Goal: Transaction & Acquisition: Purchase product/service

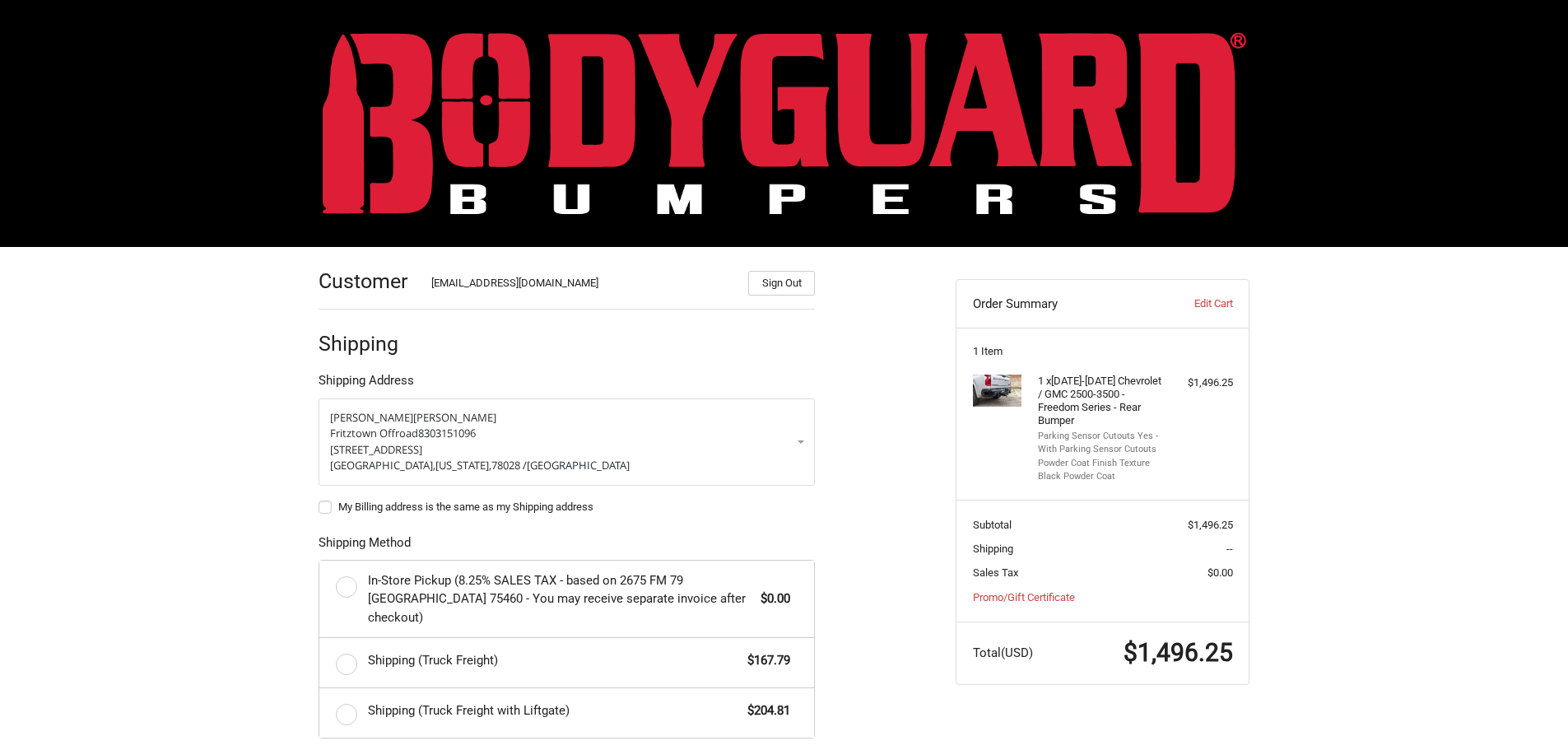
click at [483, 117] on img at bounding box center [784, 123] width 924 height 182
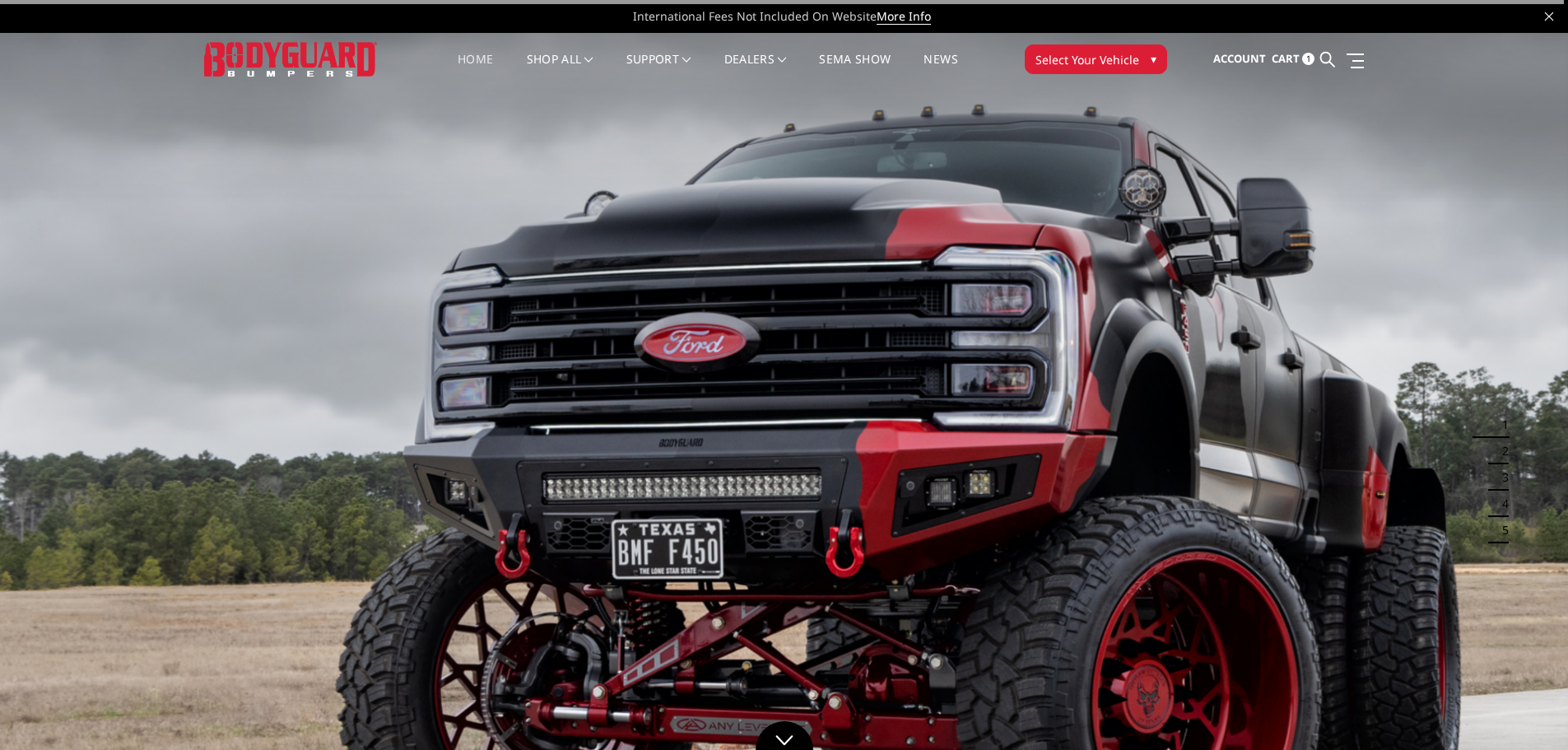
click at [1285, 58] on span "Cart" at bounding box center [1286, 58] width 28 height 15
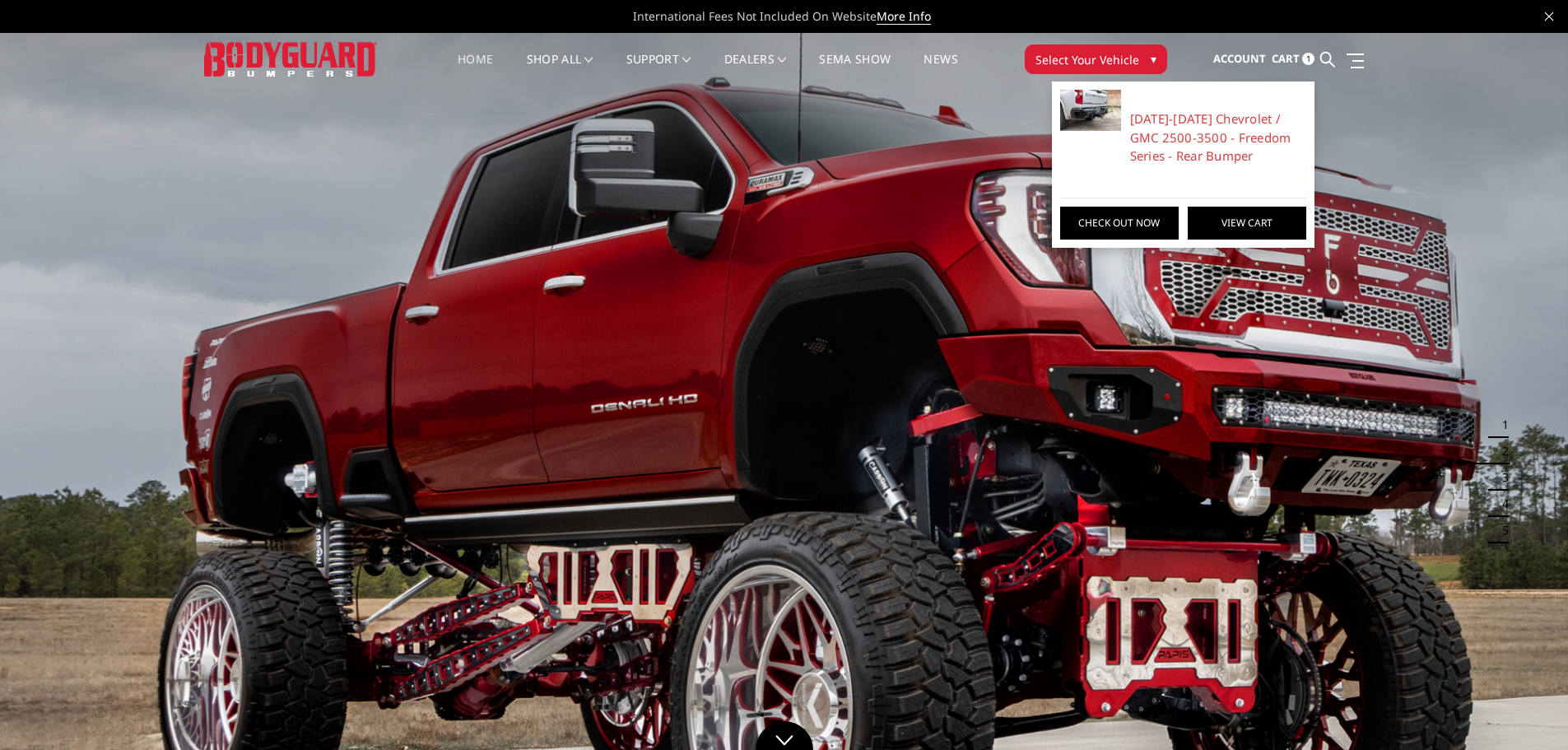
click at [1227, 218] on link "View Cart" at bounding box center [1247, 222] width 118 height 33
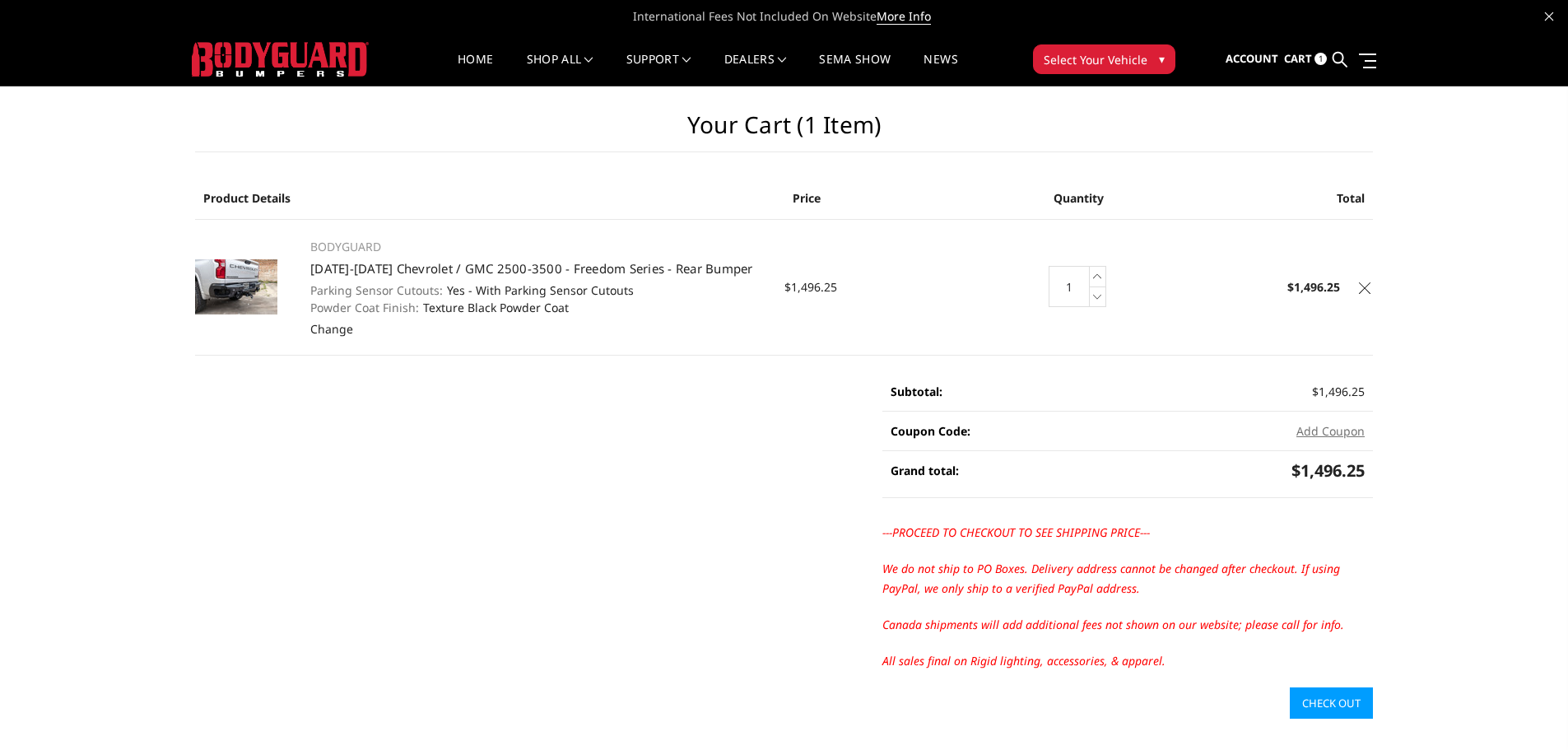
click at [1367, 290] on icon at bounding box center [1364, 287] width 11 height 11
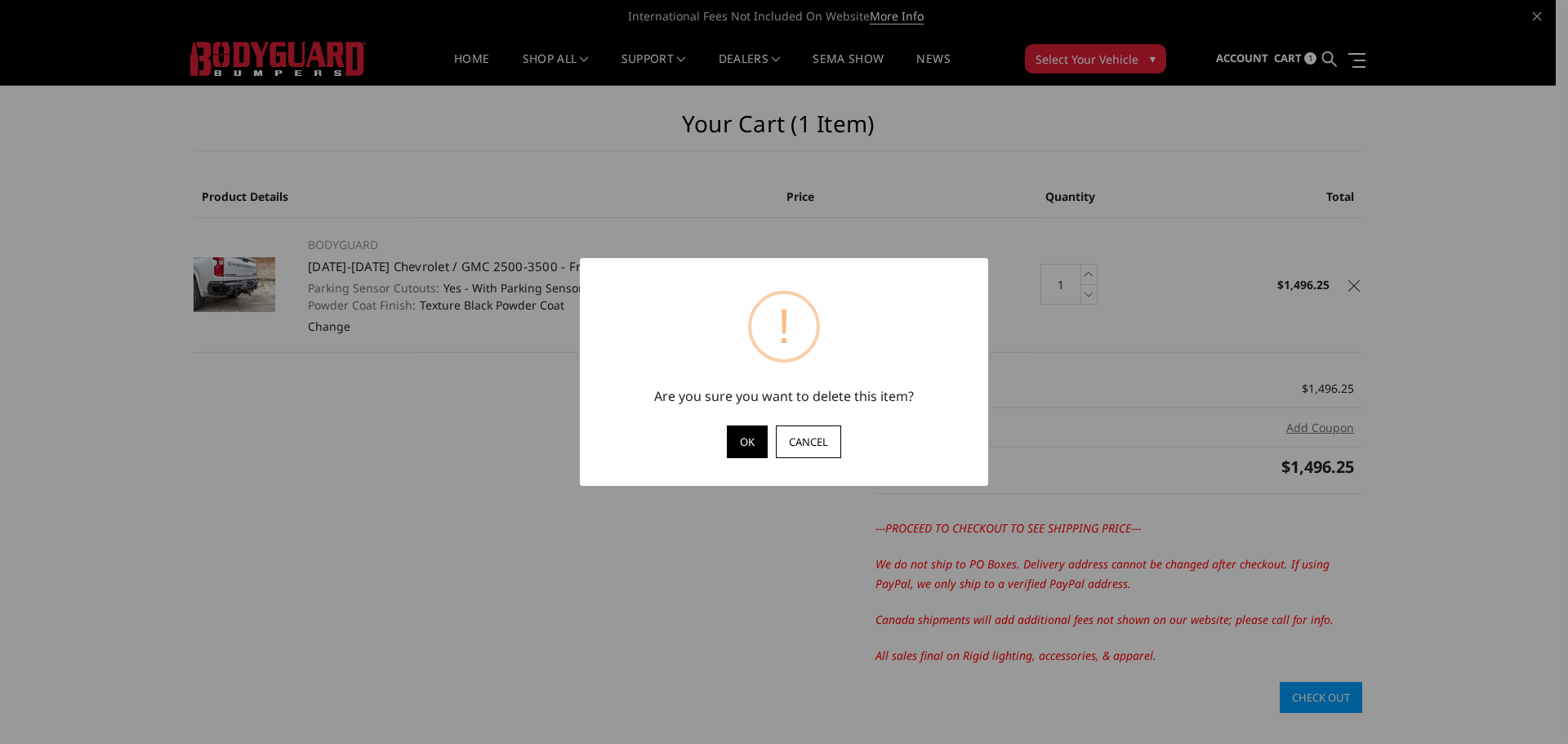
click at [752, 440] on button "OK" at bounding box center [747, 442] width 41 height 32
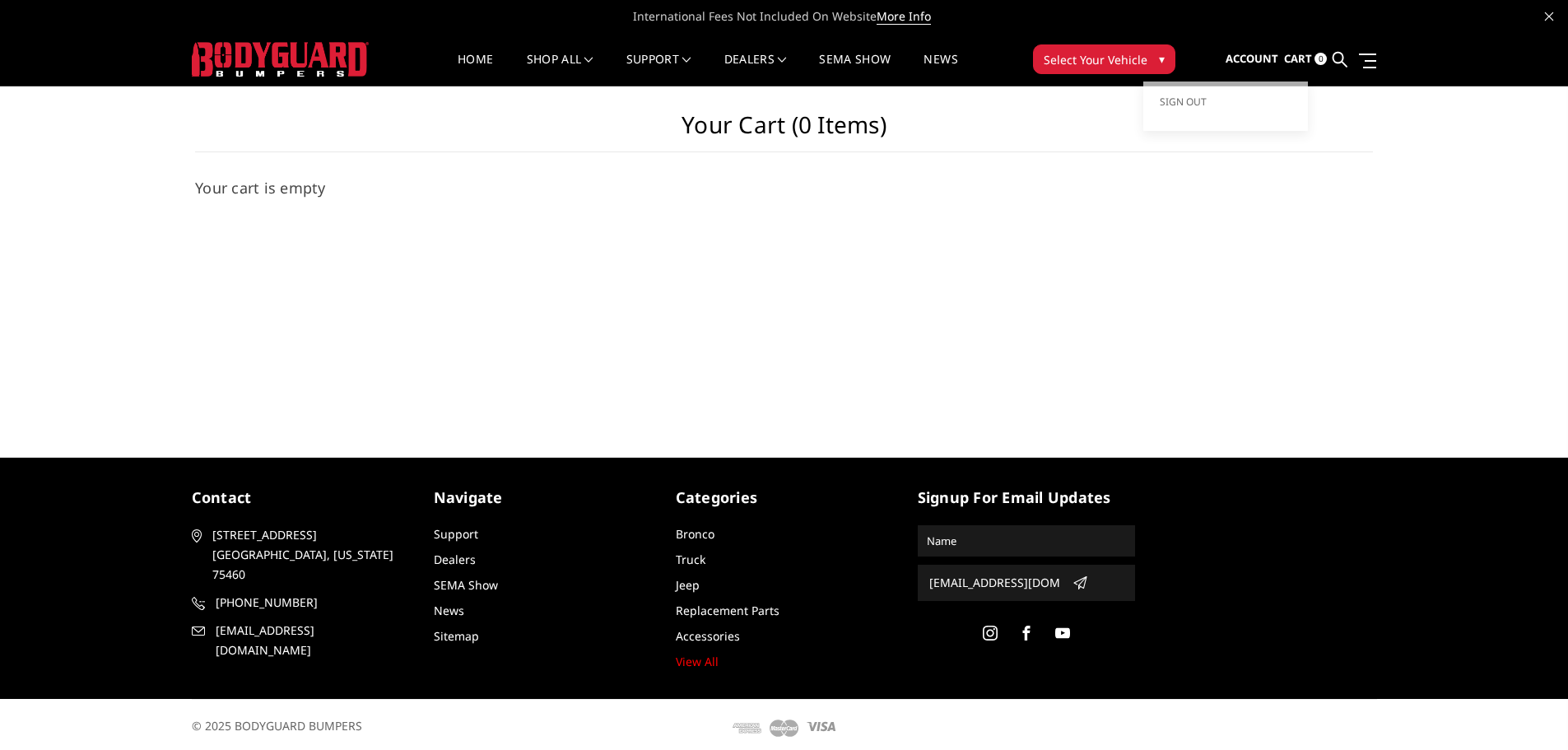
click at [1264, 53] on span "Account" at bounding box center [1252, 58] width 53 height 15
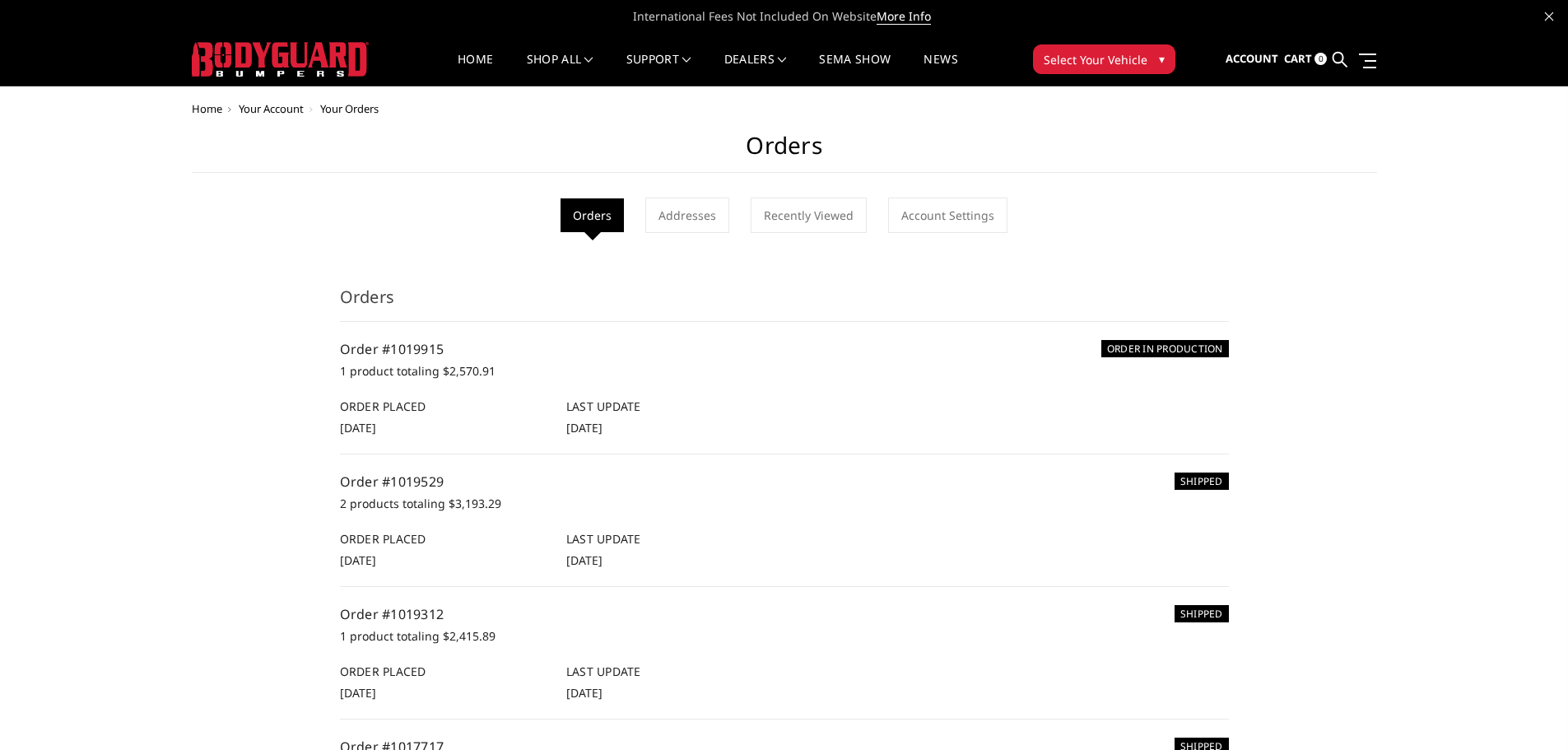
click at [295, 51] on img at bounding box center [280, 59] width 177 height 34
